Goal: Transaction & Acquisition: Purchase product/service

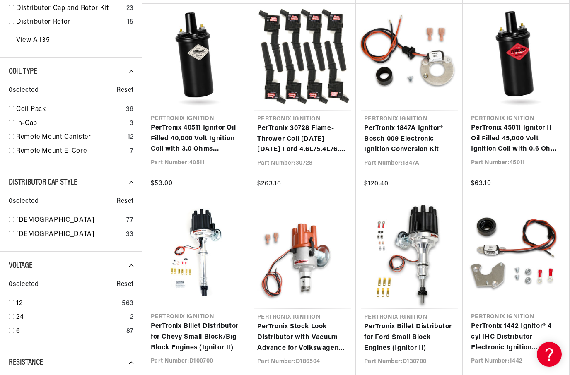
scroll to position [0, 177]
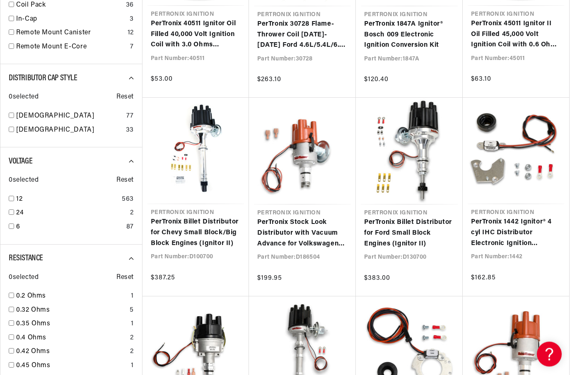
scroll to position [620, 0]
click at [33, 291] on link "0.2 Ohms" at bounding box center [71, 296] width 111 height 11
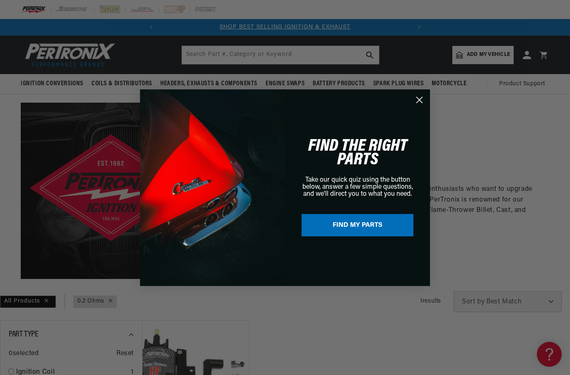
click at [415, 105] on circle "Close dialog" at bounding box center [420, 100] width 14 height 14
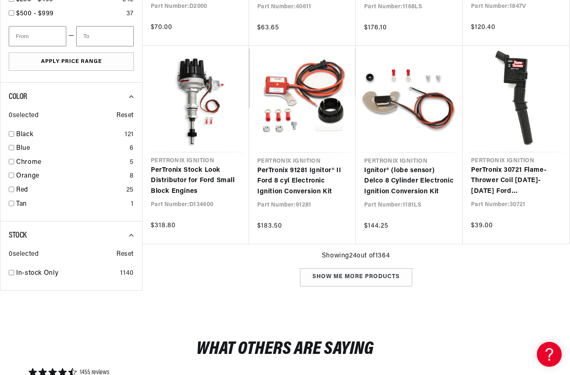
scroll to position [0, 65]
click at [393, 283] on div "Show me more products" at bounding box center [356, 277] width 112 height 19
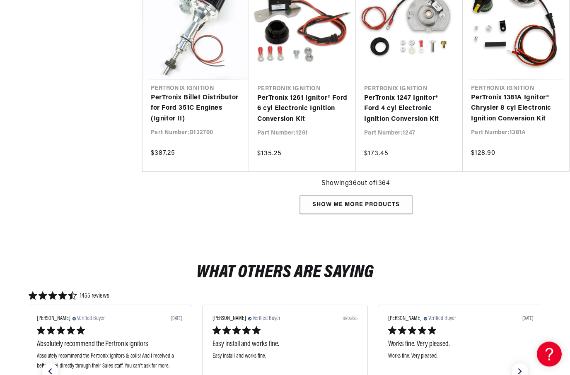
scroll to position [1946, 0]
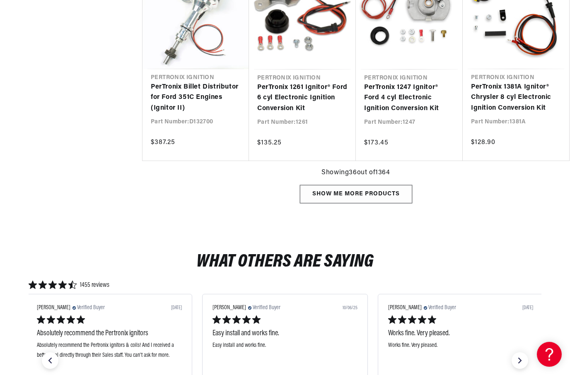
click at [395, 186] on div "Show me more products" at bounding box center [356, 194] width 112 height 19
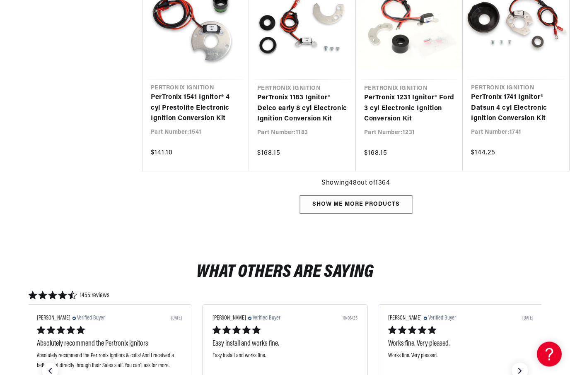
scroll to position [2531, 0]
click at [398, 203] on div "Show me more products" at bounding box center [356, 204] width 112 height 19
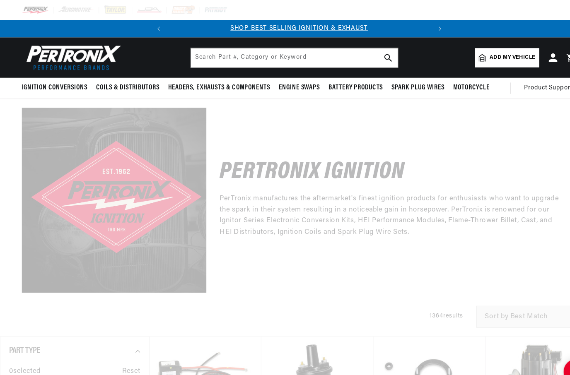
click at [41, 244] on div at bounding box center [285, 187] width 570 height 375
click at [82, 312] on div at bounding box center [285, 187] width 570 height 375
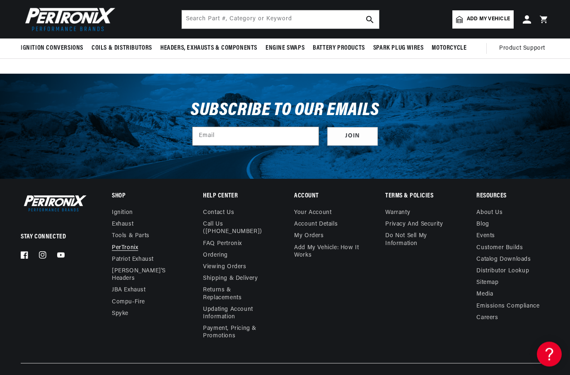
scroll to position [4008, 0]
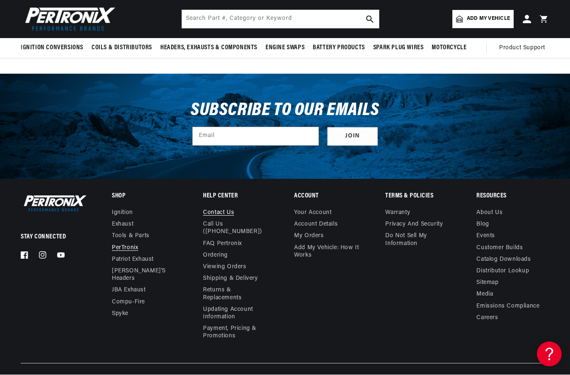
click at [219, 210] on link "Contact us" at bounding box center [218, 215] width 31 height 10
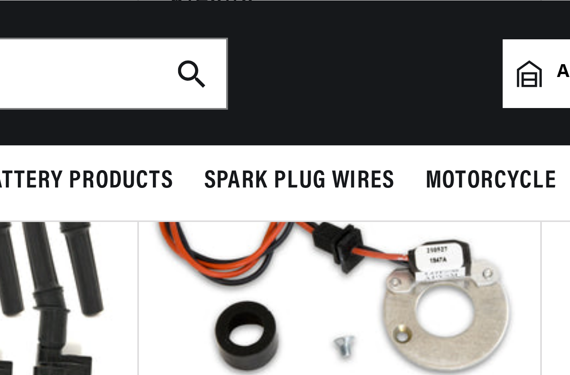
scroll to position [502, 0]
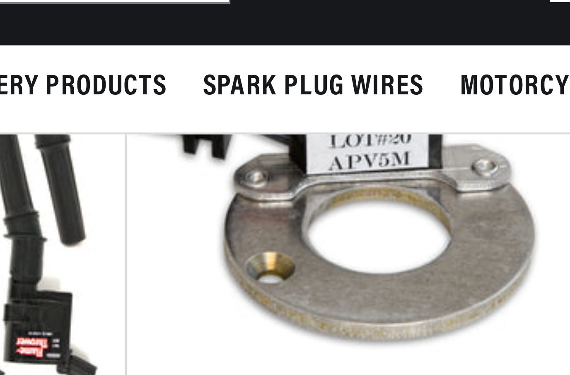
click at [364, 137] on link "PerTronix 1847A Ignitor® Bosch 009 Electronic Ignition Conversion Kit" at bounding box center [409, 153] width 90 height 32
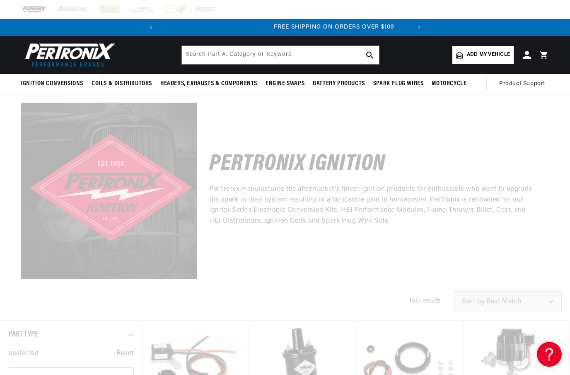
scroll to position [0, 251]
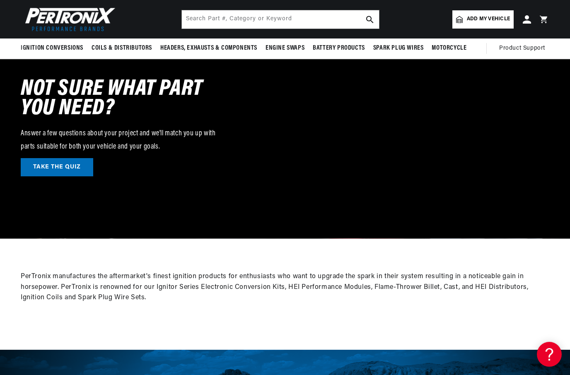
scroll to position [1298, 0]
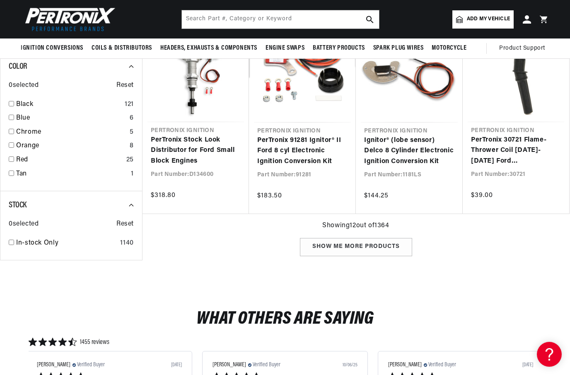
scroll to position [571, 0]
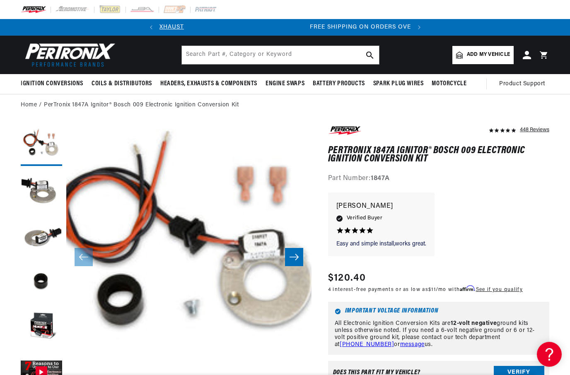
scroll to position [0, 251]
